Goal: Find specific page/section: Find specific page/section

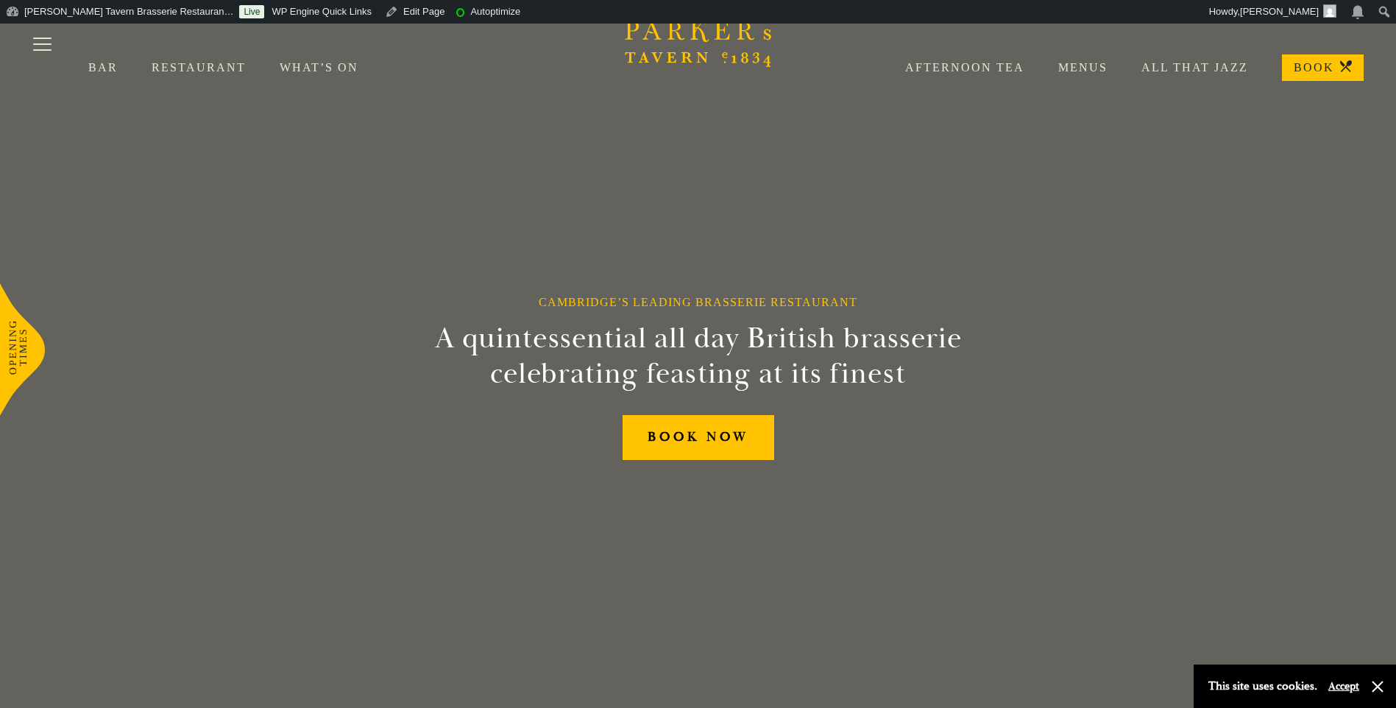
click at [1090, 65] on link "Menus" at bounding box center [1066, 67] width 83 height 15
click at [1081, 62] on link "Menus" at bounding box center [1066, 67] width 83 height 15
click at [38, 41] on button "Toggle navigation" at bounding box center [42, 46] width 63 height 63
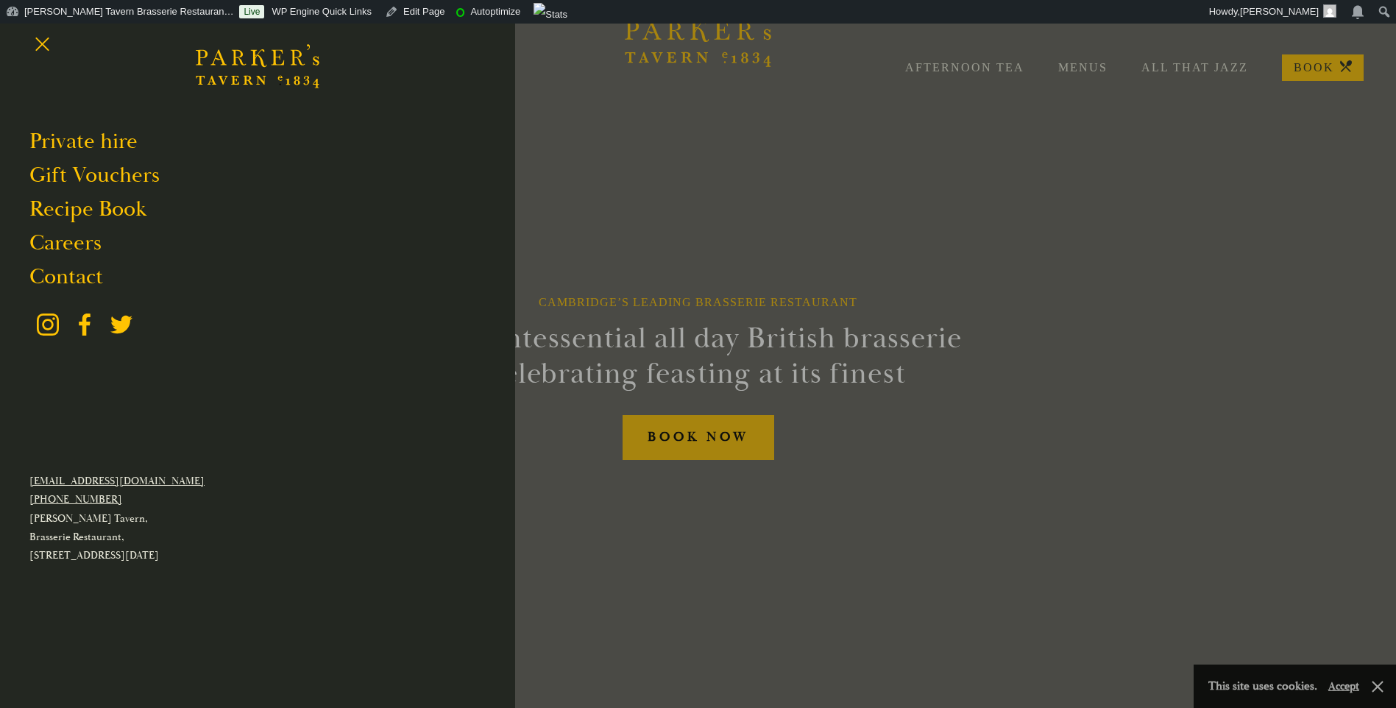
click at [605, 142] on div at bounding box center [698, 354] width 1396 height 708
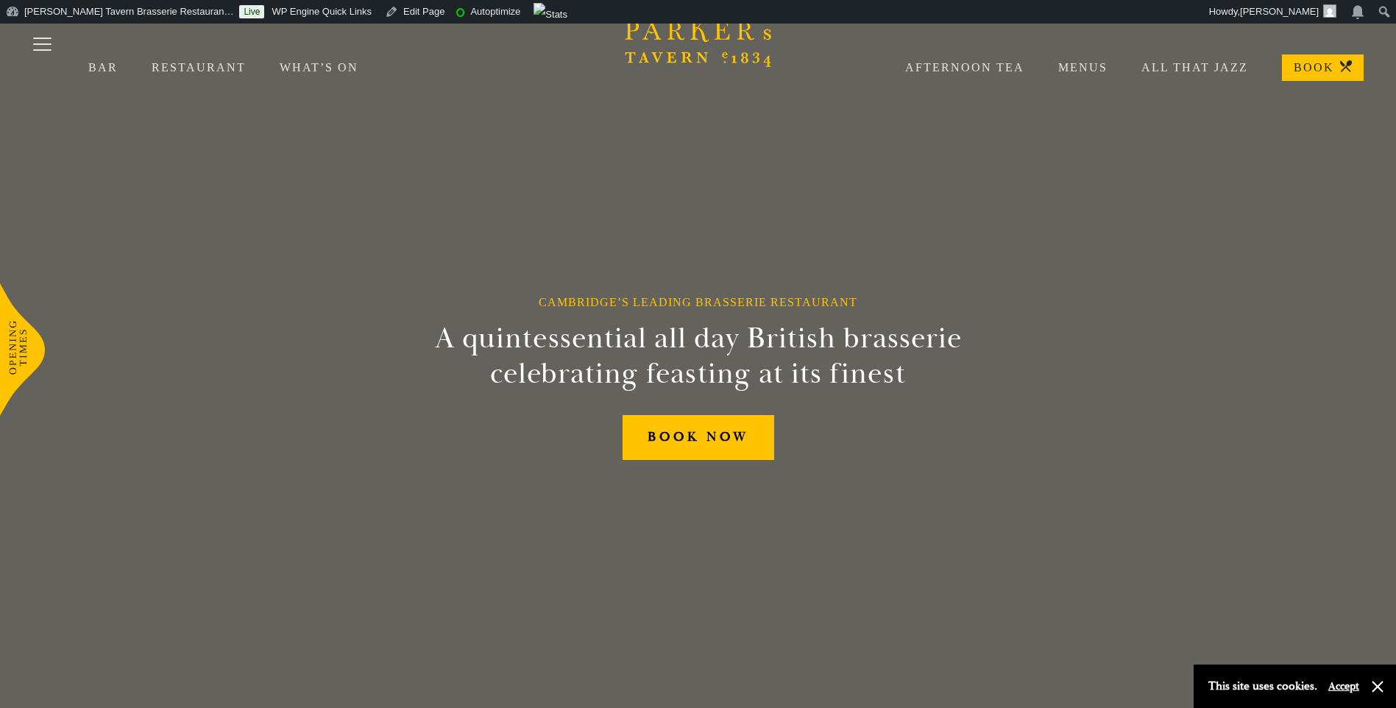
click at [208, 67] on link "Restaurant" at bounding box center [216, 67] width 128 height 15
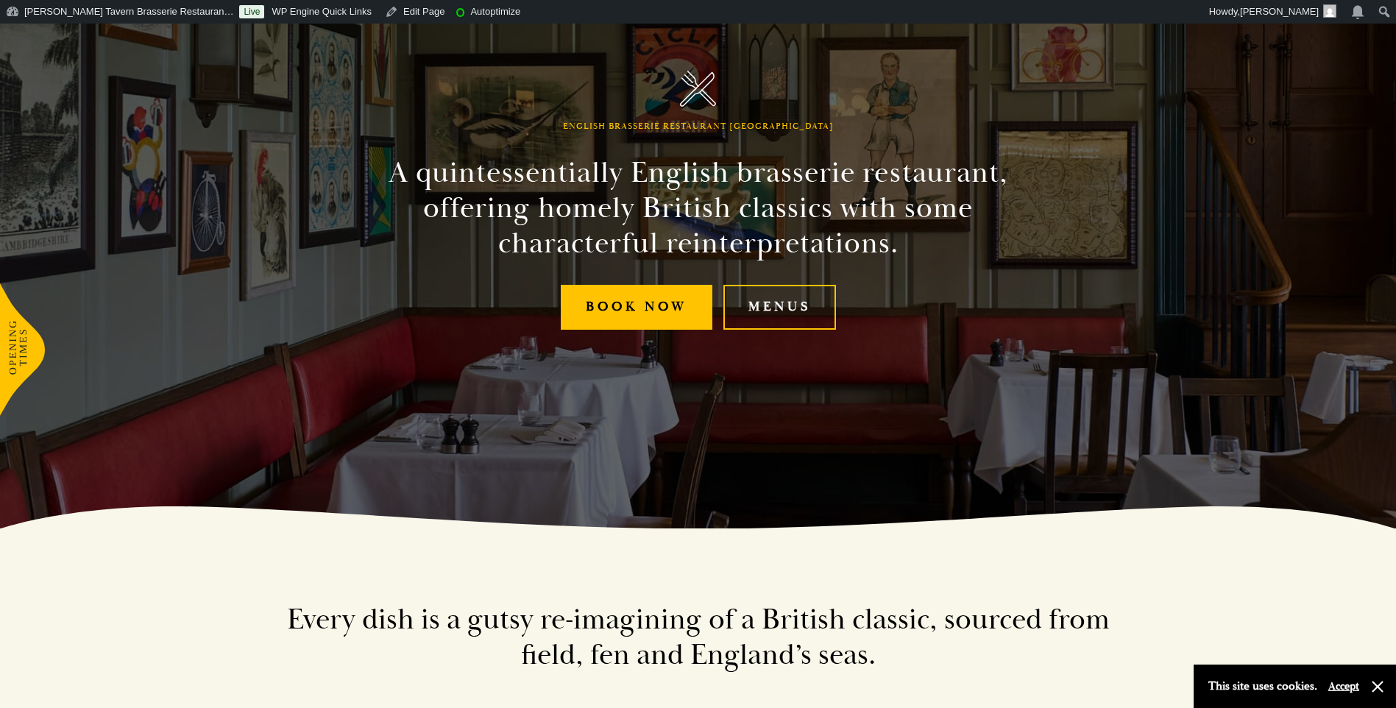
scroll to position [221, 0]
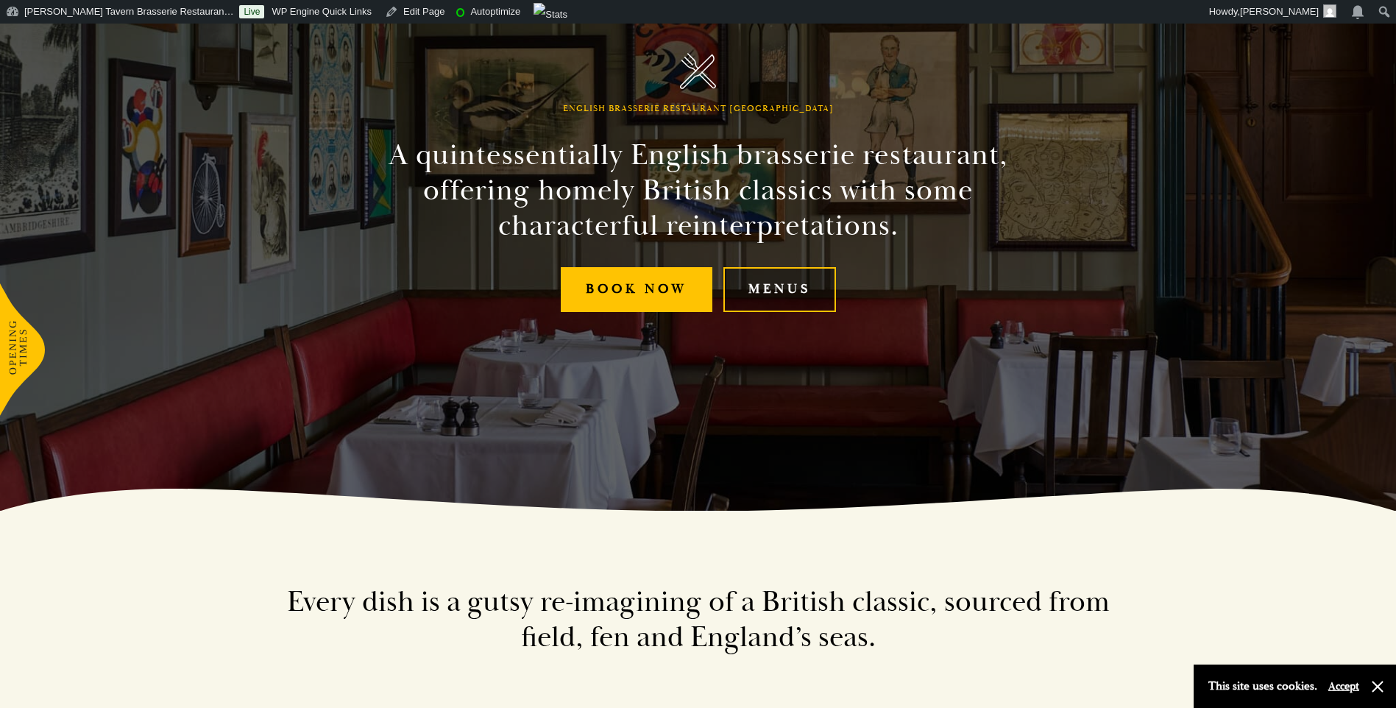
click at [788, 284] on link "Menus" at bounding box center [780, 289] width 113 height 45
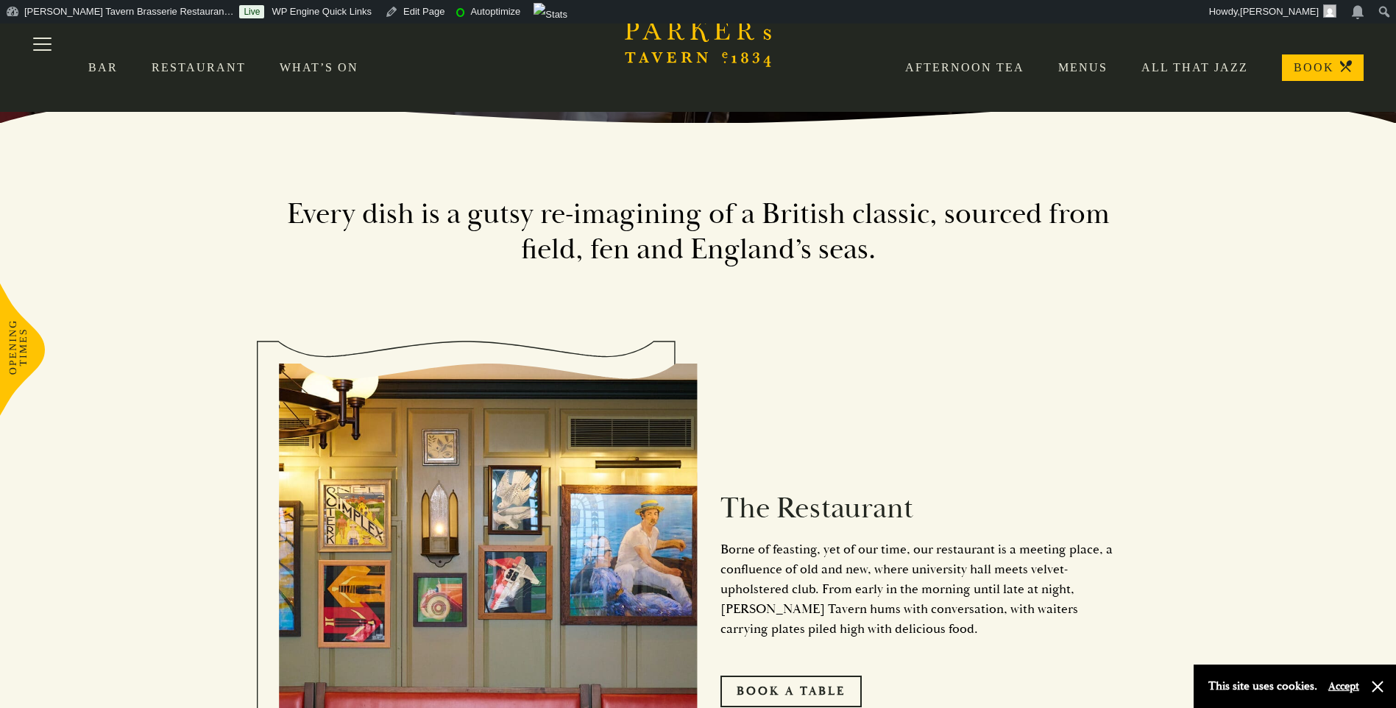
scroll to position [0, 0]
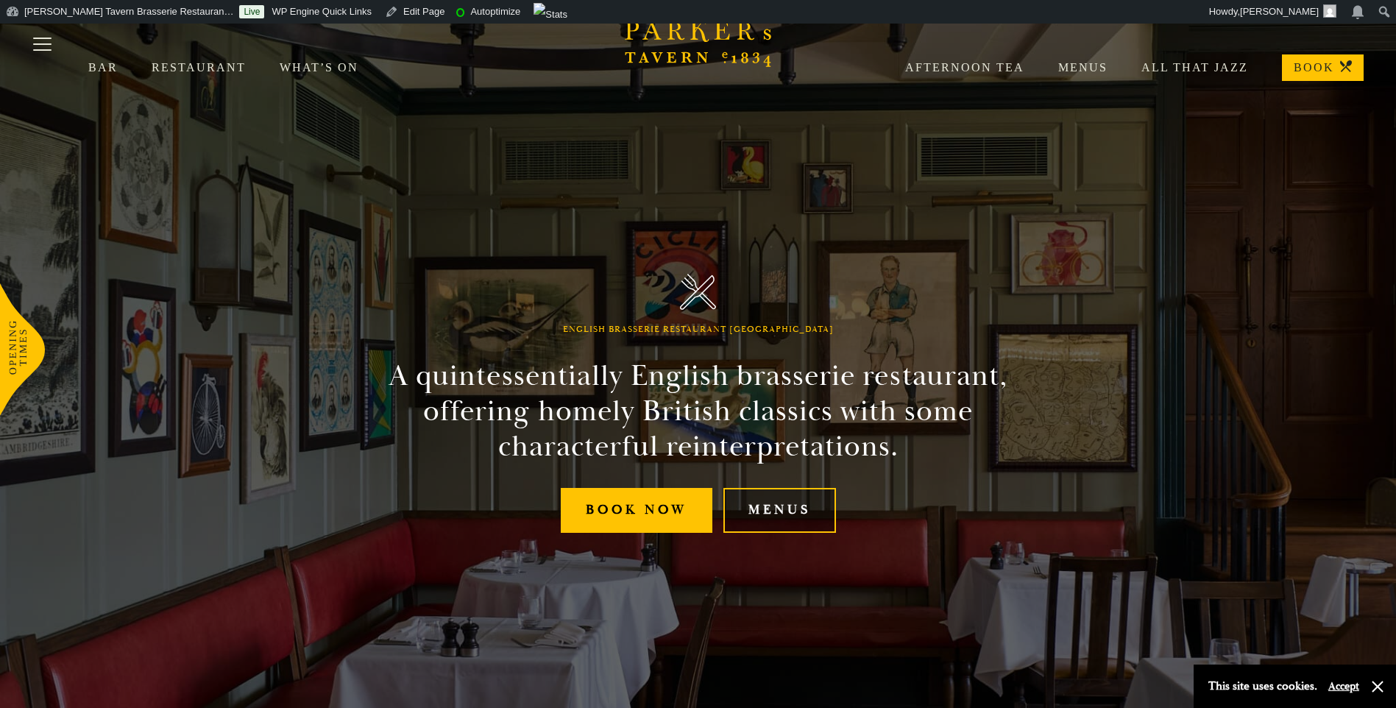
click at [793, 503] on link "Menus" at bounding box center [780, 510] width 113 height 45
